Goal: Navigation & Orientation: Find specific page/section

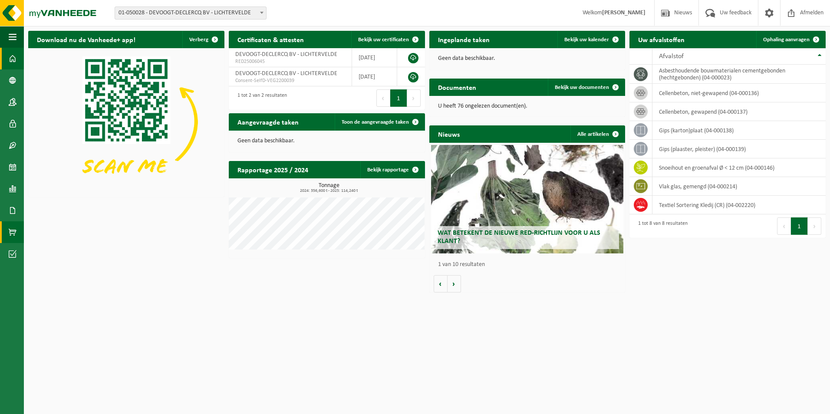
click at [12, 233] on span at bounding box center [13, 232] width 8 height 22
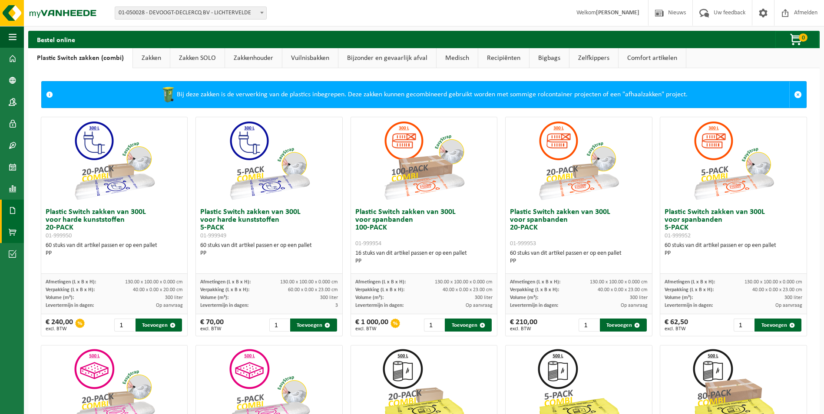
click at [13, 209] on span at bounding box center [13, 211] width 8 height 22
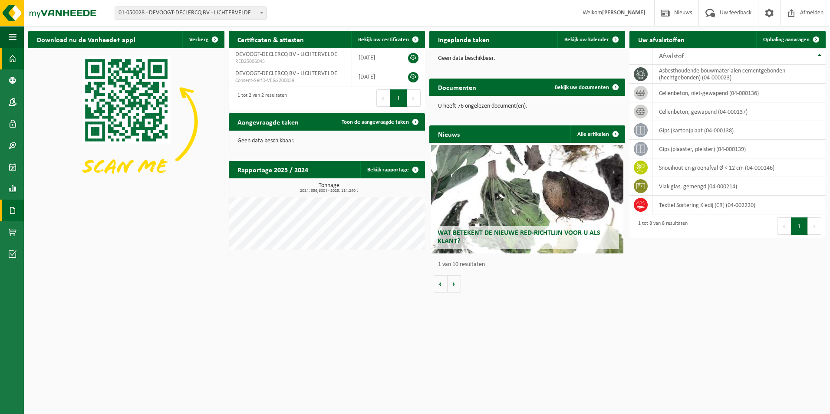
click at [22, 210] on link "Documenten" at bounding box center [12, 211] width 24 height 22
click at [65, 230] on span "Documenten" at bounding box center [66, 229] width 32 height 16
